Goal: Information Seeking & Learning: Learn about a topic

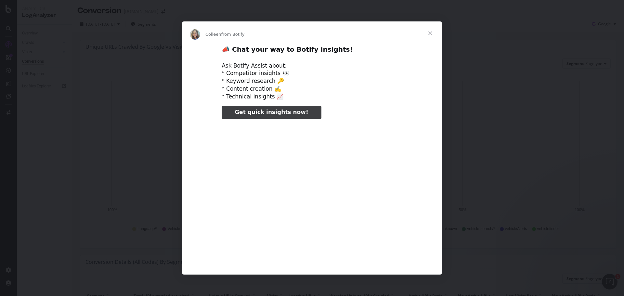
type input "154816"
click at [430, 33] on span "Close" at bounding box center [429, 32] width 23 height 23
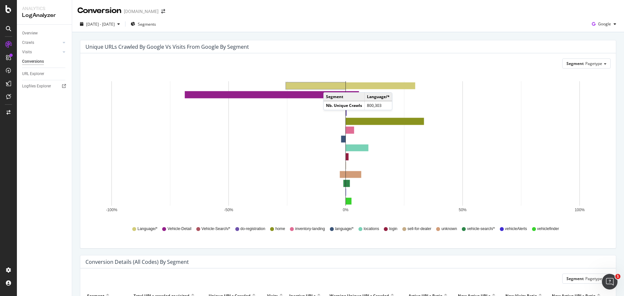
click at [330, 86] on rect "A chart." at bounding box center [315, 86] width 59 height 6
click at [346, 111] on rect "A chart." at bounding box center [346, 112] width 1 height 6
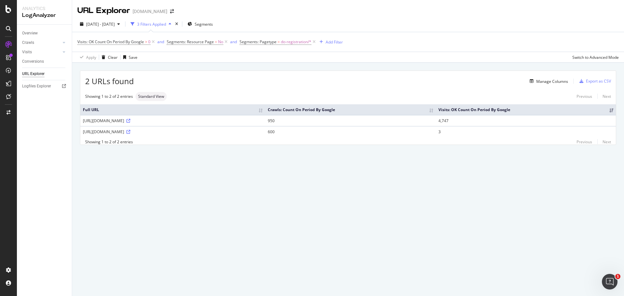
click at [128, 120] on div "[URL][DOMAIN_NAME]" at bounding box center [173, 121] width 180 height 6
click at [150, 121] on div "[URL][DOMAIN_NAME]" at bounding box center [173, 121] width 180 height 6
drag, startPoint x: 154, startPoint y: 120, endPoint x: 98, endPoint y: 122, distance: 55.6
click at [81, 123] on td "[URL][DOMAIN_NAME]" at bounding box center [172, 120] width 185 height 11
copy div "[URL][DOMAIN_NAME]"
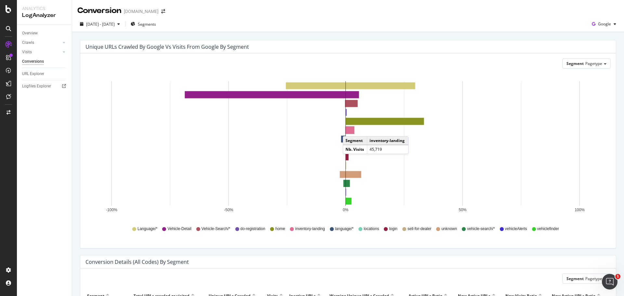
click at [349, 130] on rect "A chart." at bounding box center [350, 130] width 8 height 7
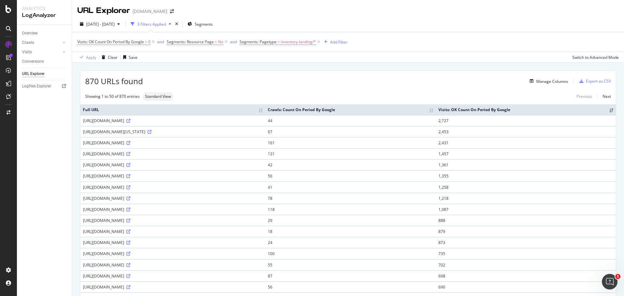
click at [168, 245] on div "[URL][DOMAIN_NAME]" at bounding box center [173, 243] width 180 height 6
click at [196, 241] on div "[URL][DOMAIN_NAME]" at bounding box center [173, 243] width 180 height 6
click at [130, 241] on icon at bounding box center [128, 243] width 4 height 4
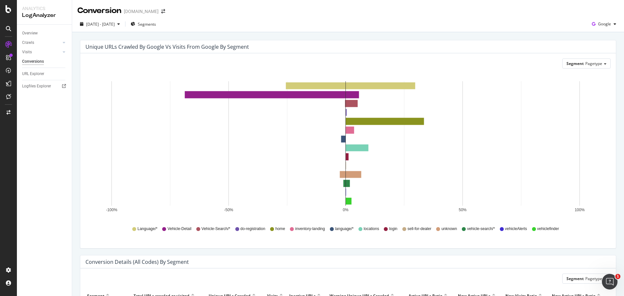
click at [342, 230] on span "language/*" at bounding box center [344, 229] width 19 height 6
click at [342, 137] on rect "A chart." at bounding box center [343, 139] width 4 height 6
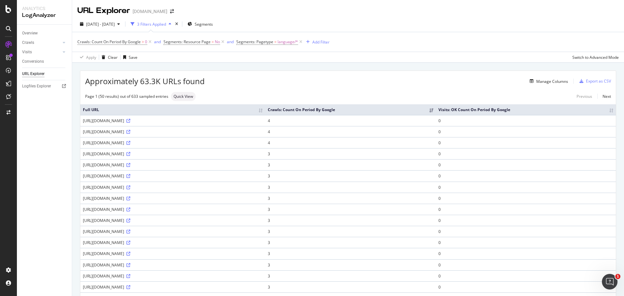
drag, startPoint x: 142, startPoint y: 121, endPoint x: 158, endPoint y: 119, distance: 16.0
click at [158, 119] on div "[URL][DOMAIN_NAME]" at bounding box center [173, 121] width 180 height 6
click at [157, 119] on div "[URL][DOMAIN_NAME]" at bounding box center [173, 121] width 180 height 6
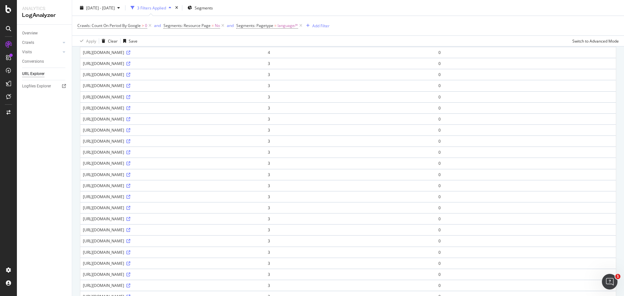
scroll to position [32, 0]
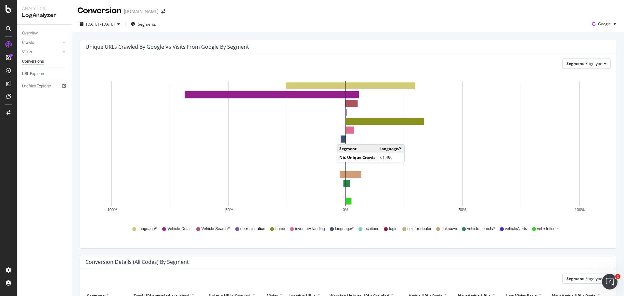
click at [343, 138] on rect "A chart." at bounding box center [343, 139] width 4 height 6
click at [355, 174] on rect "A chart." at bounding box center [353, 174] width 15 height 6
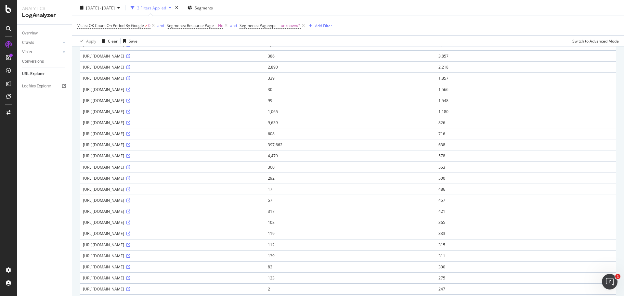
scroll to position [195, 0]
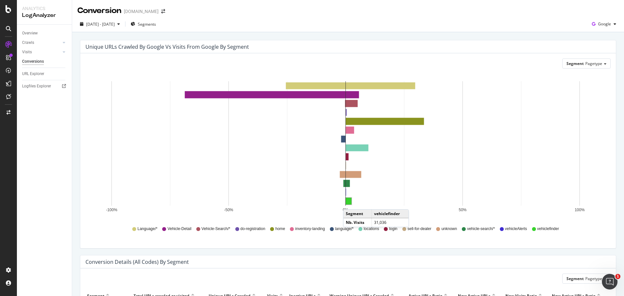
click at [350, 203] on rect "A chart." at bounding box center [349, 201] width 6 height 6
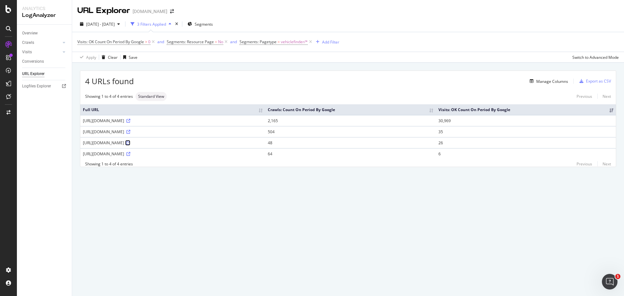
click at [130, 143] on icon at bounding box center [128, 143] width 4 height 4
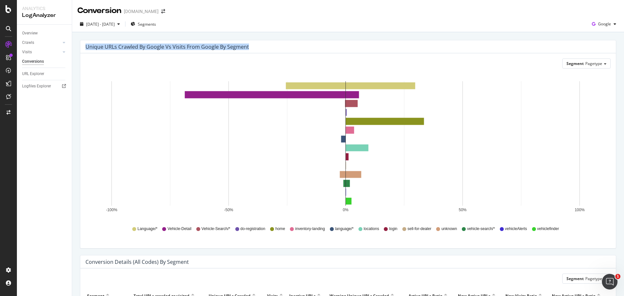
drag, startPoint x: 252, startPoint y: 45, endPoint x: 85, endPoint y: 46, distance: 167.0
click at [85, 46] on div "Unique URLs Crawled by google vs Visits from google by Segment" at bounding box center [342, 47] width 515 height 6
copy div "Unique URLs Crawled by google vs Visits from google by Segment"
